Goal: Task Accomplishment & Management: Manage account settings

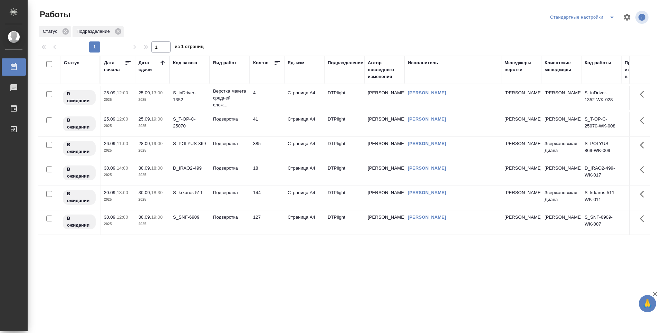
click at [299, 260] on div "Статус Дата начала Дата сдачи Код заказа Вид работ Кол-во Ед. изм Подразделение…" at bounding box center [344, 180] width 612 height 249
click at [237, 282] on div "Статус Дата начала Дата сдачи Код заказа Вид работ Кол-во Ед. изм Подразделение…" at bounding box center [344, 180] width 612 height 249
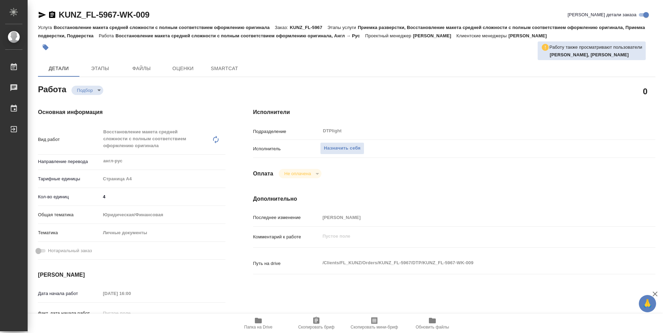
type textarea "x"
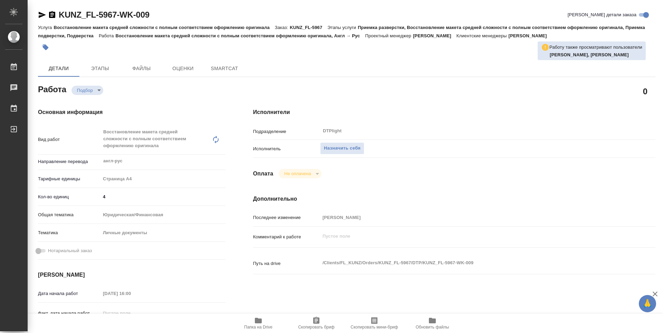
type textarea "x"
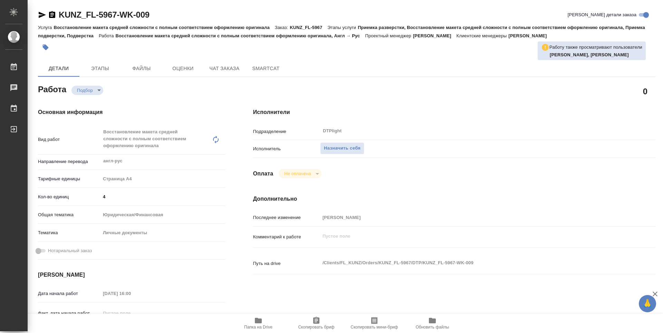
click at [266, 320] on span "Папка на Drive" at bounding box center [259, 322] width 50 height 13
type textarea "x"
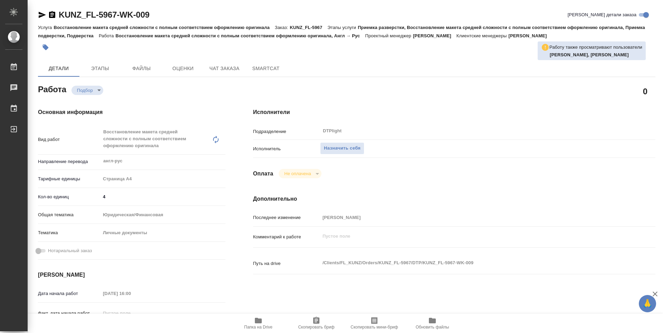
type textarea "x"
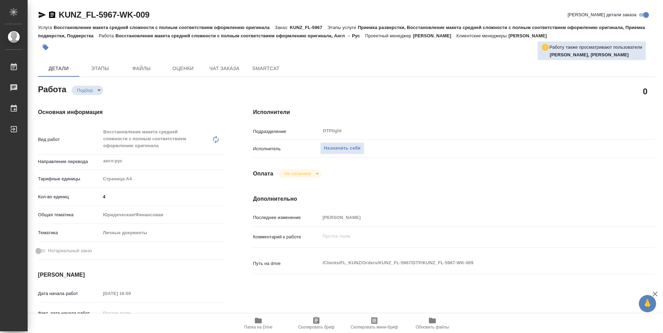
type textarea "x"
click at [335, 149] on span "Назначить себя" at bounding box center [342, 148] width 37 height 8
type textarea "x"
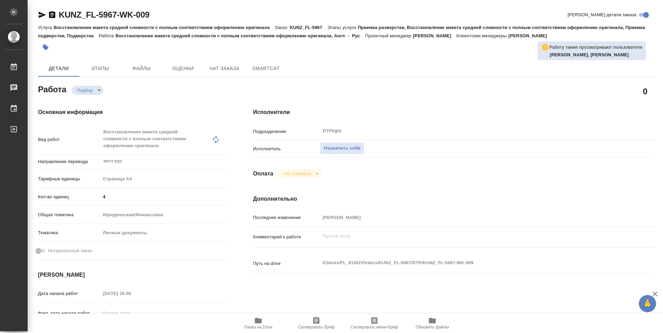
type textarea "x"
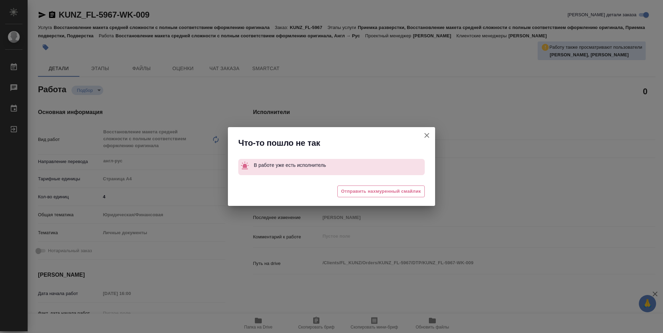
click at [426, 135] on icon "button" at bounding box center [427, 135] width 5 height 5
type textarea "x"
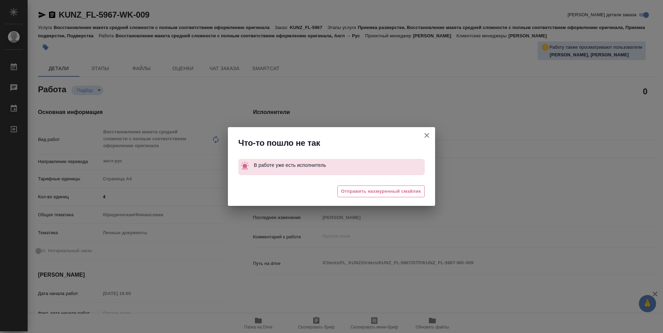
type textarea "x"
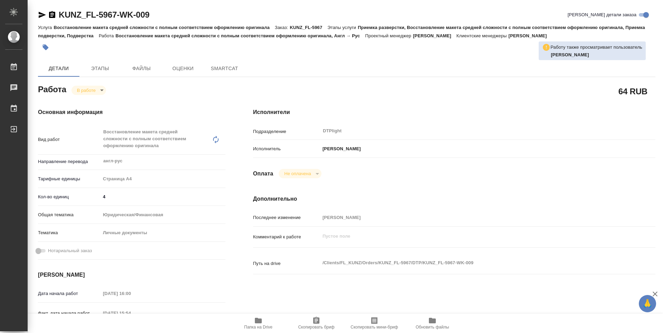
type textarea "x"
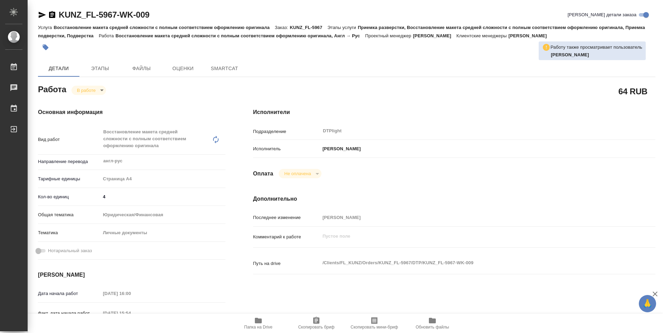
type textarea "x"
